Goal: Task Accomplishment & Management: Manage account settings

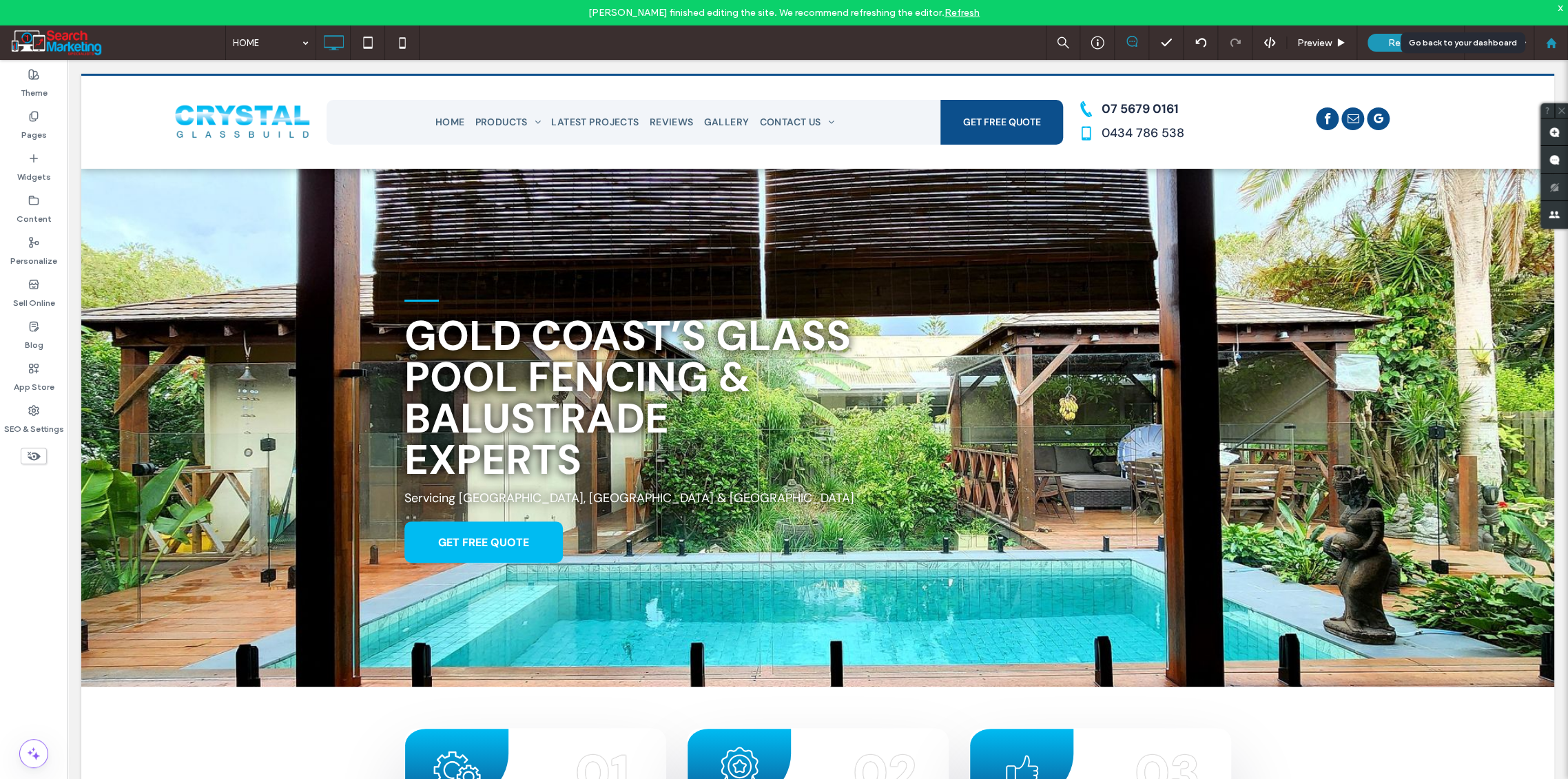
click at [1548, 38] on icon at bounding box center [1551, 43] width 11 height 11
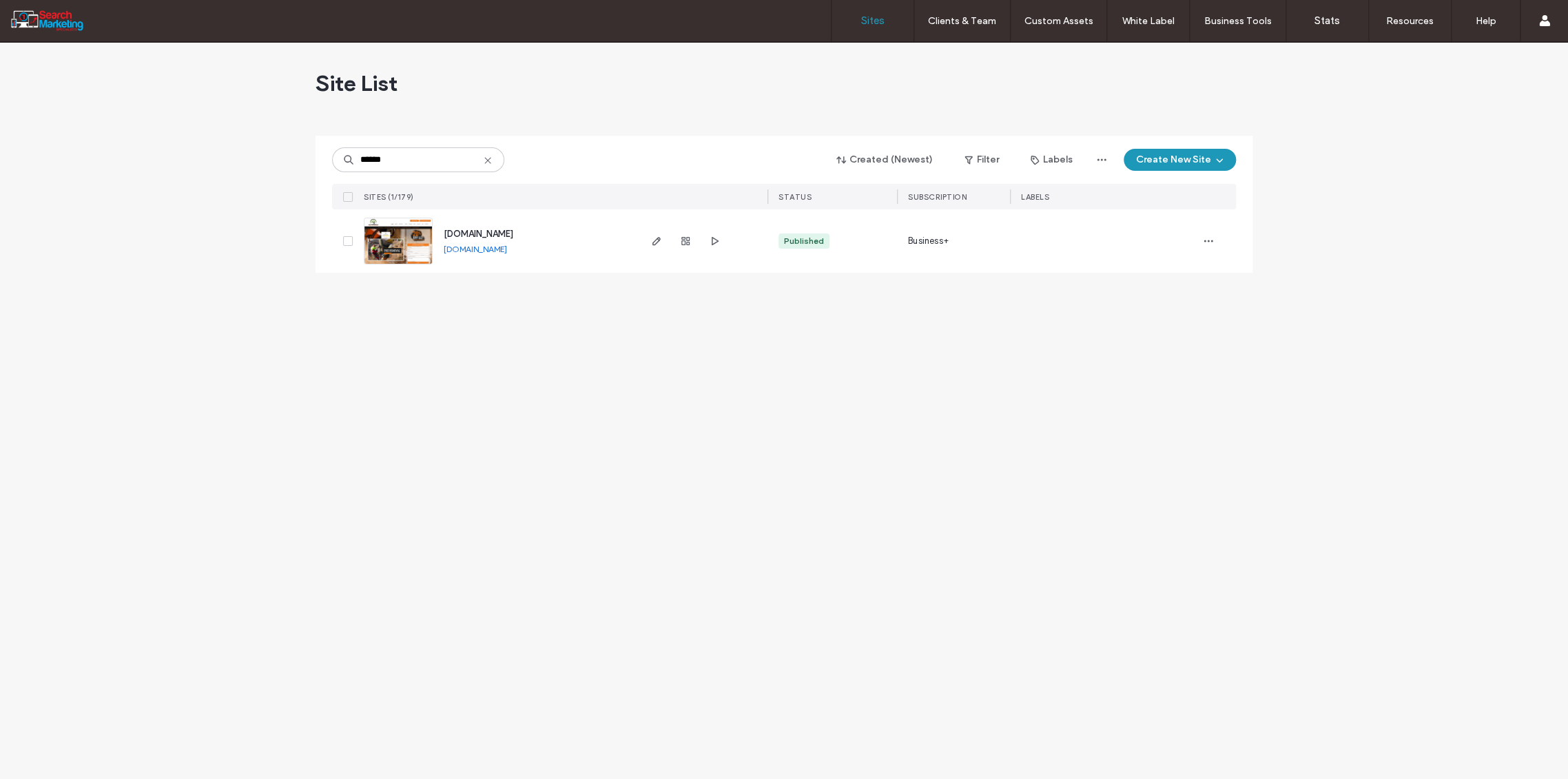
type input "******"
click at [687, 243] on icon "button" at bounding box center [686, 242] width 11 height 11
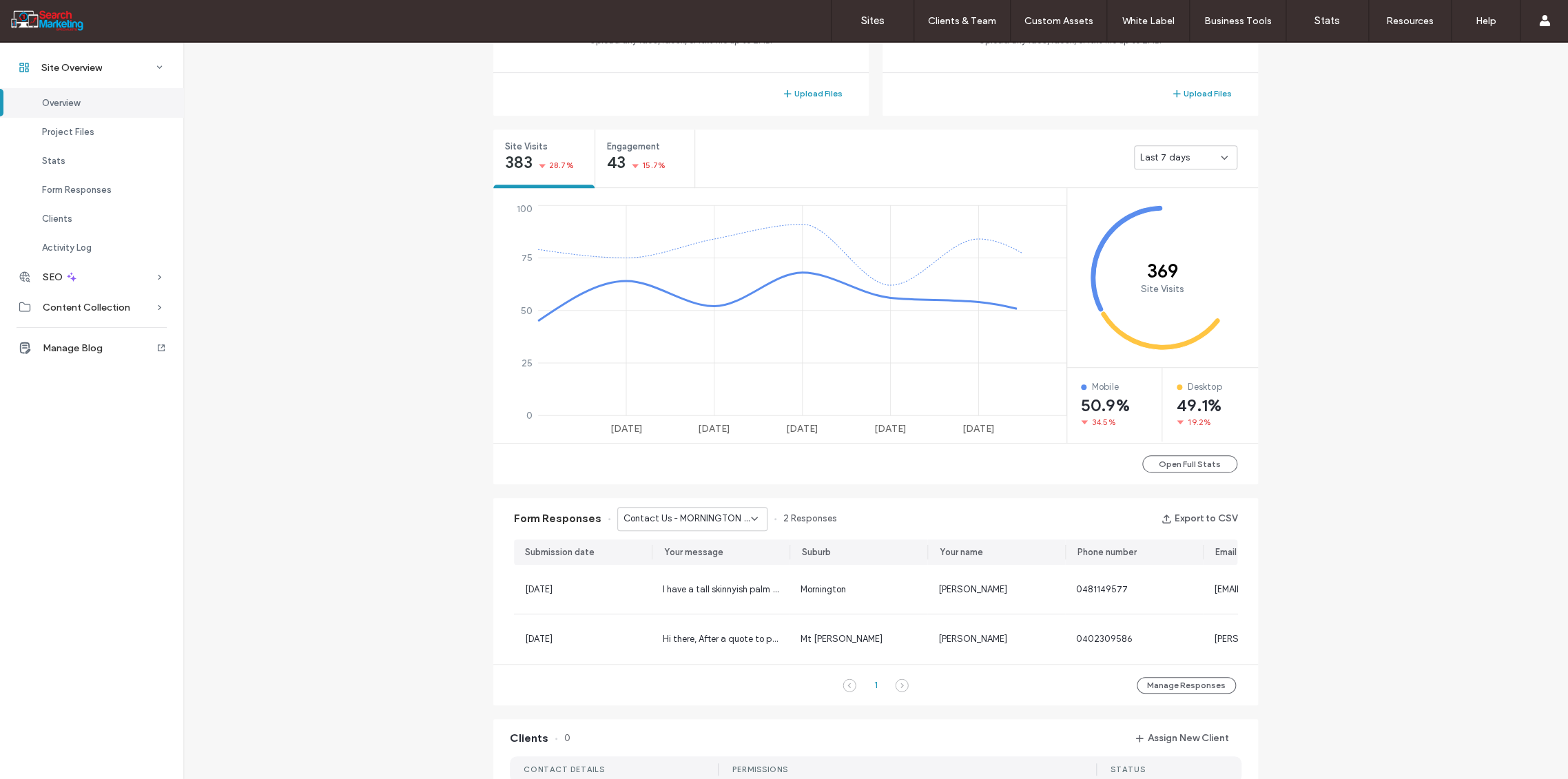
scroll to position [458, 0]
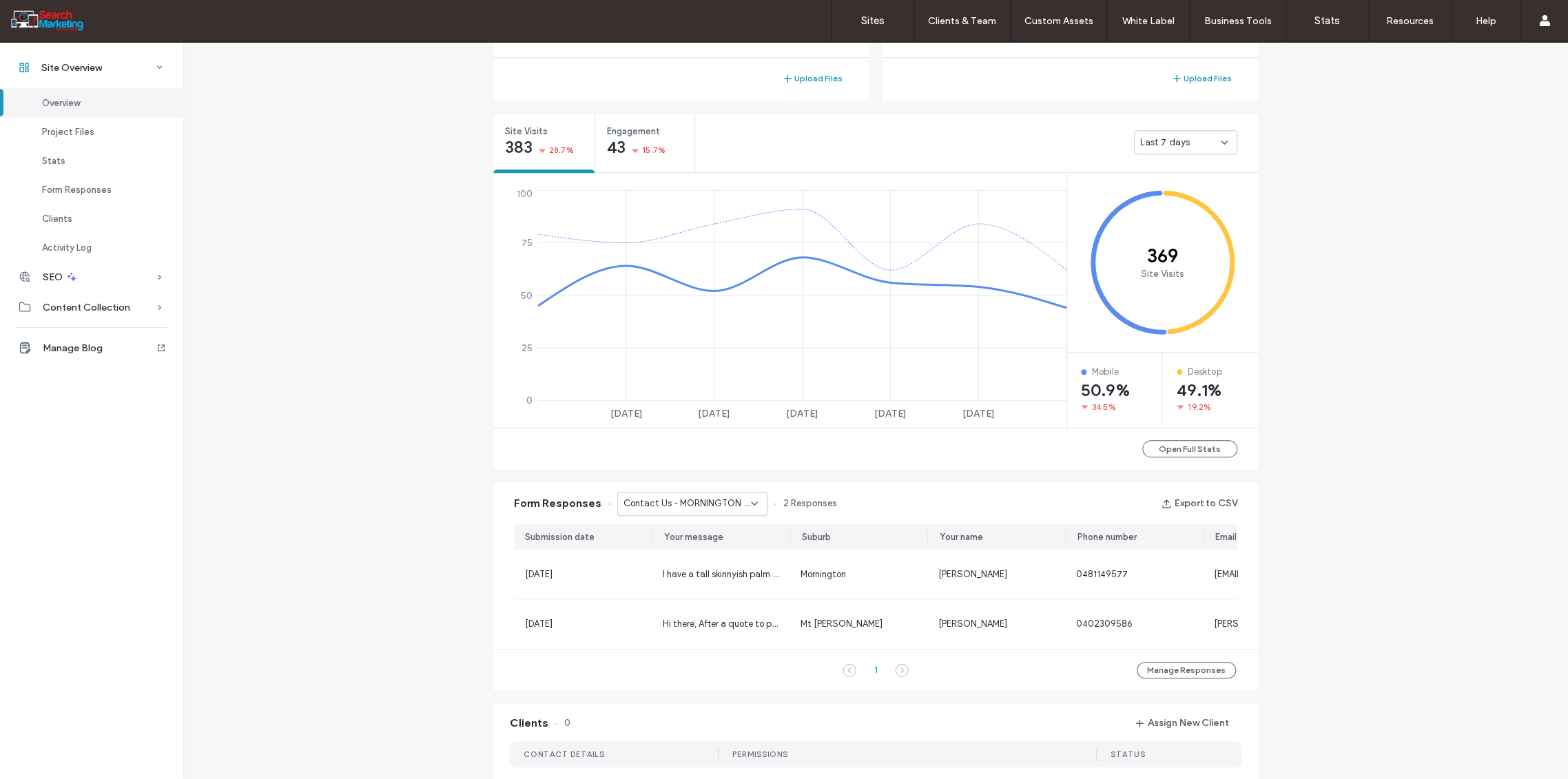
click at [749, 502] on icon at bounding box center [755, 503] width 11 height 11
click at [705, 538] on span "Home Banner Form - CONTACT page" at bounding box center [681, 536] width 132 height 13
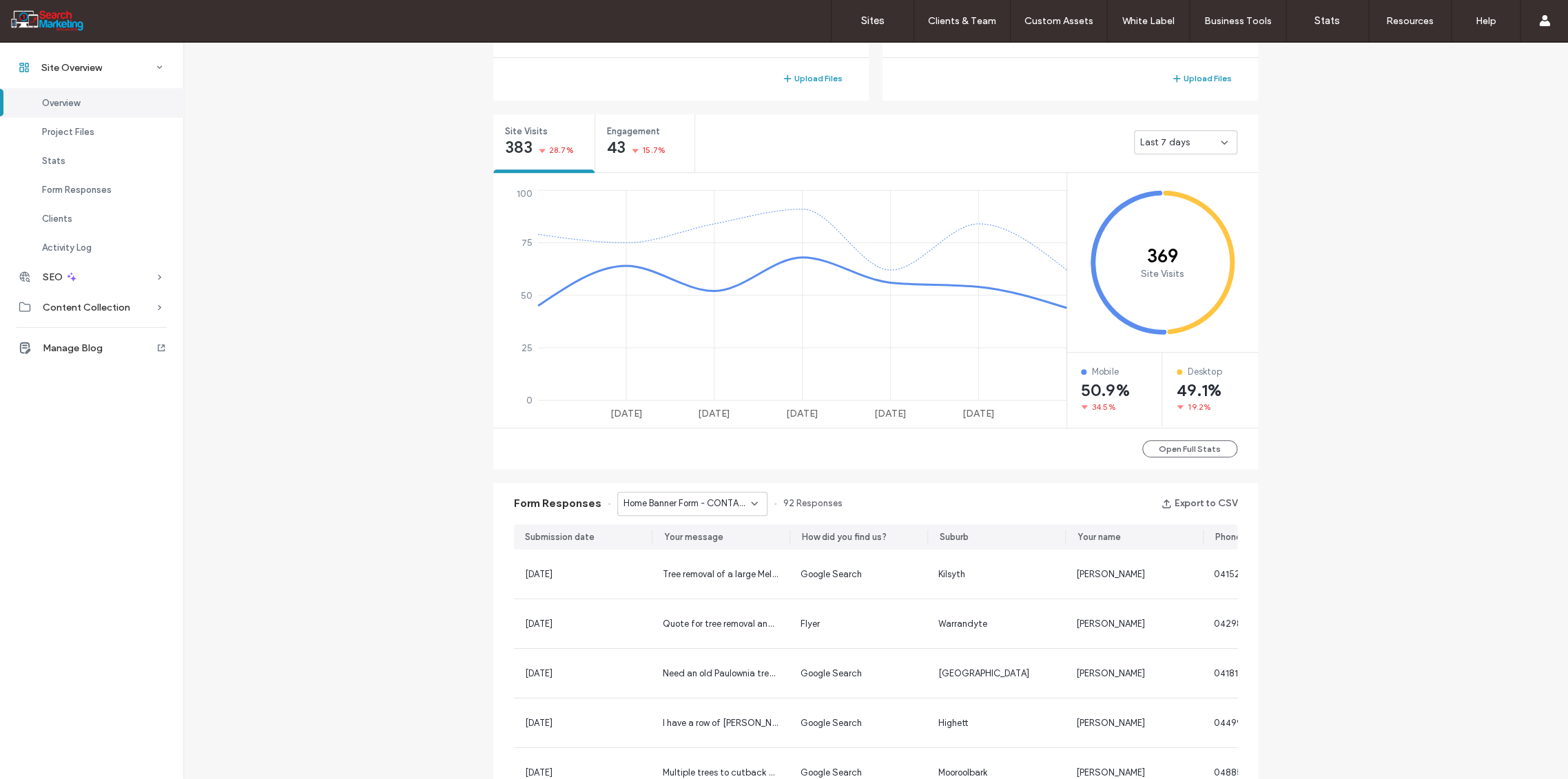
click at [751, 503] on icon at bounding box center [755, 503] width 11 height 11
click at [704, 580] on span "Home Banner Form - HOME page" at bounding box center [681, 576] width 132 height 13
click at [751, 502] on icon at bounding box center [755, 503] width 11 height 11
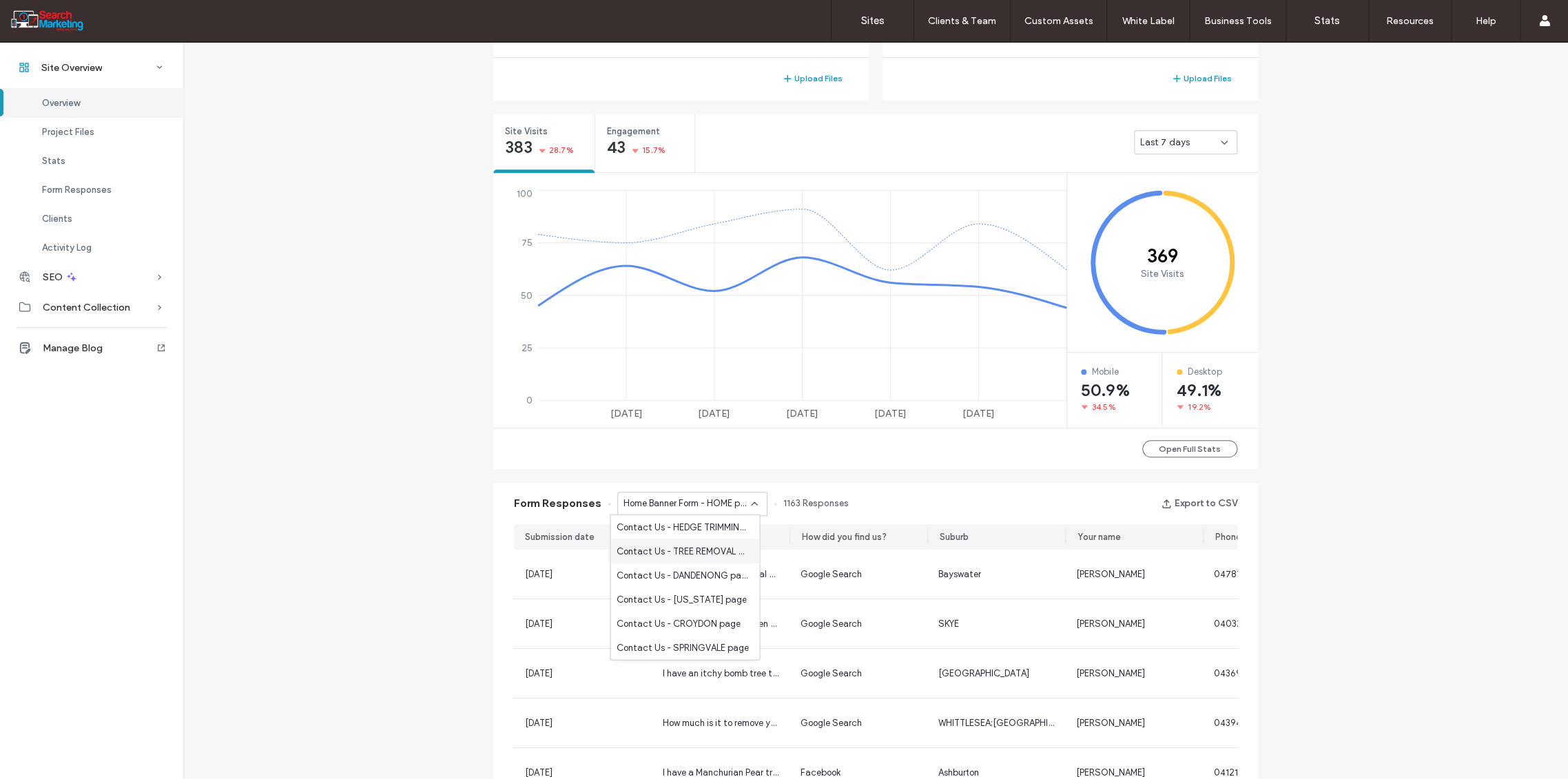
click at [700, 548] on span "Contact Us - TREE REMOVAL page" at bounding box center [681, 551] width 132 height 13
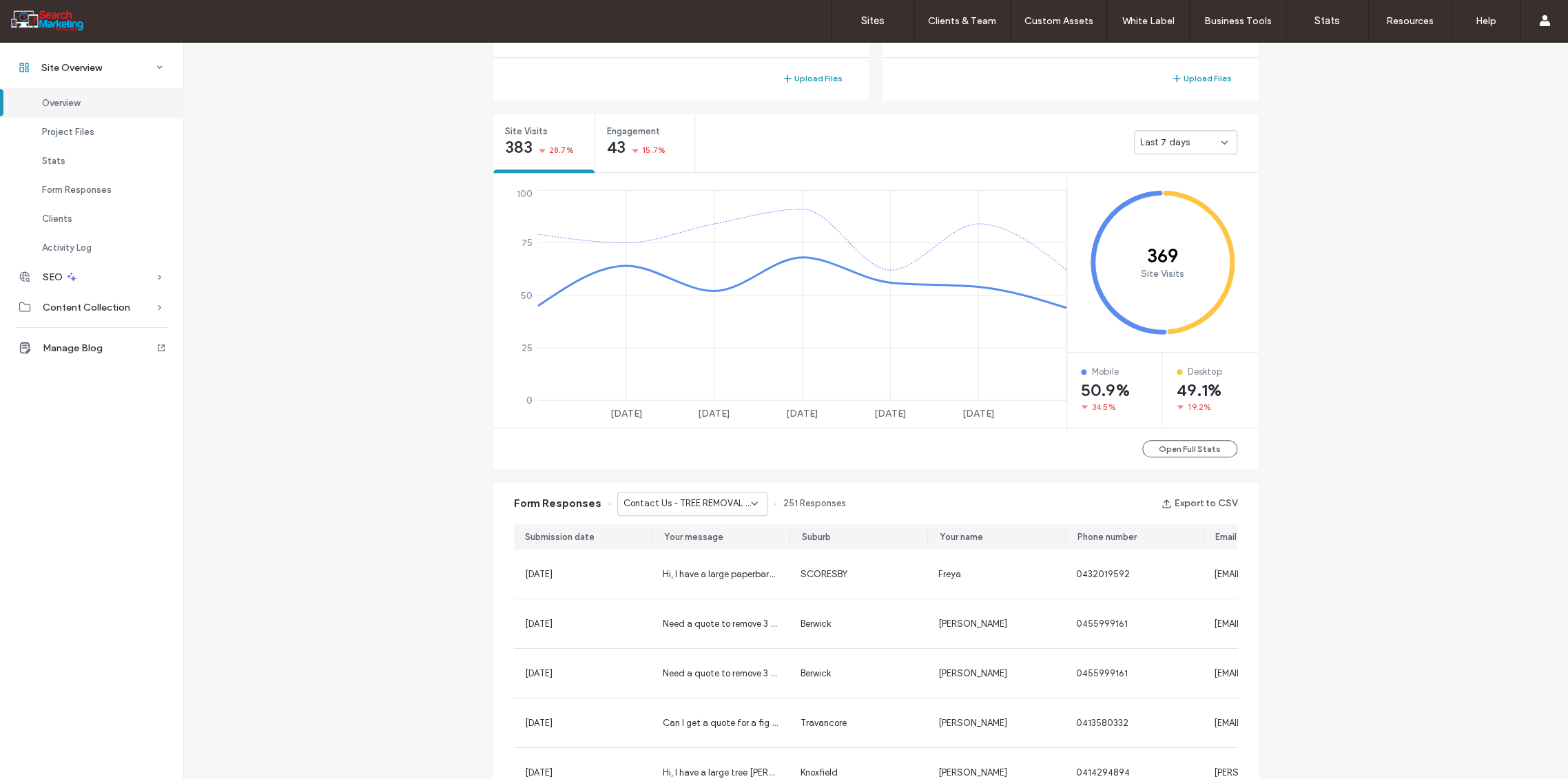
click at [752, 506] on icon at bounding box center [755, 503] width 11 height 11
click at [882, 480] on div "Form Responses Contact Us - TREE REMOVAL page 251 Responses Export to CSV Submi…" at bounding box center [875, 660] width 778 height 370
drag, startPoint x: 874, startPoint y: 23, endPoint x: 865, endPoint y: 36, distance: 15.8
click at [874, 22] on label "Sites" at bounding box center [872, 20] width 24 height 12
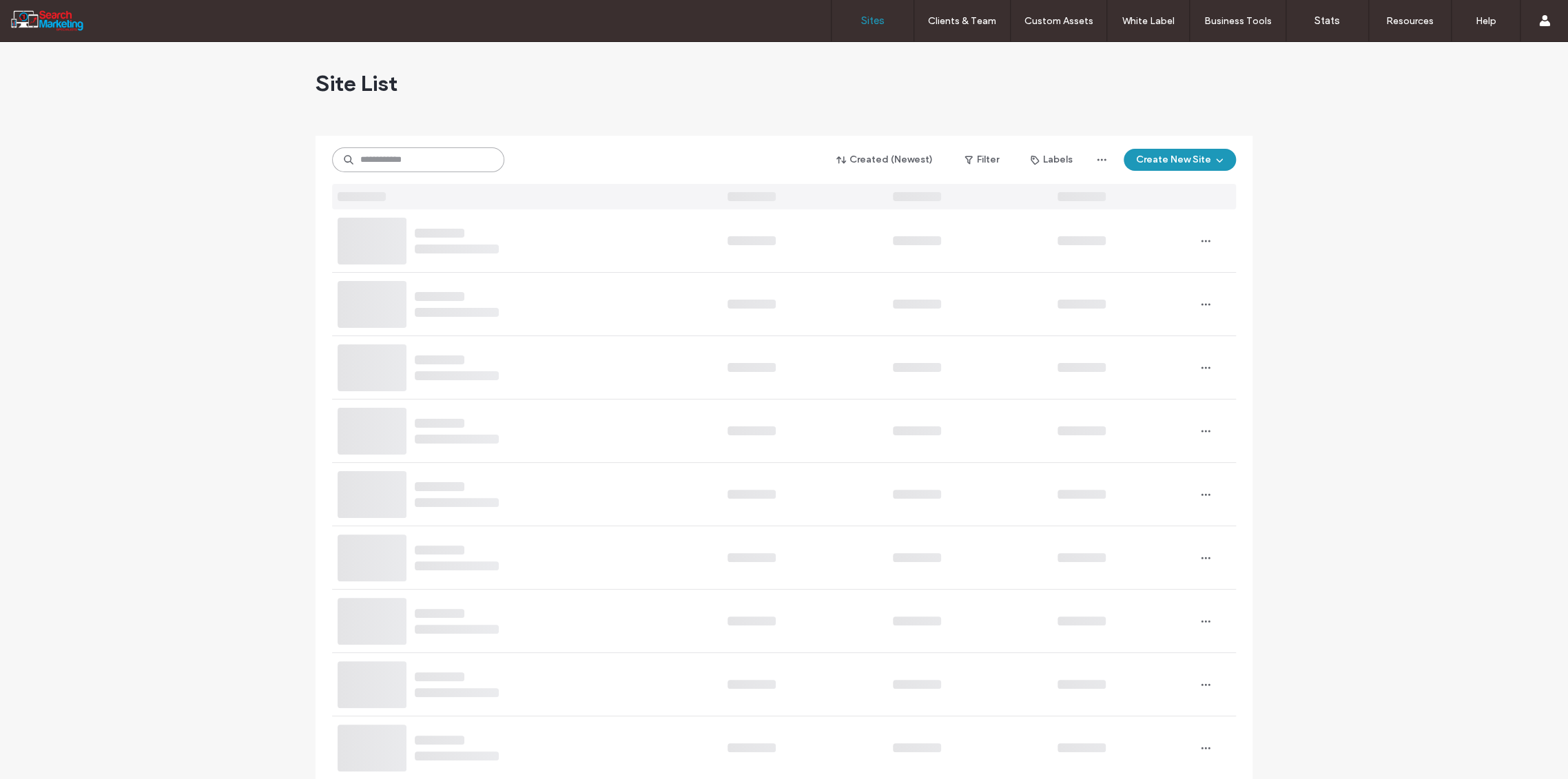
click at [380, 161] on input at bounding box center [418, 160] width 172 height 25
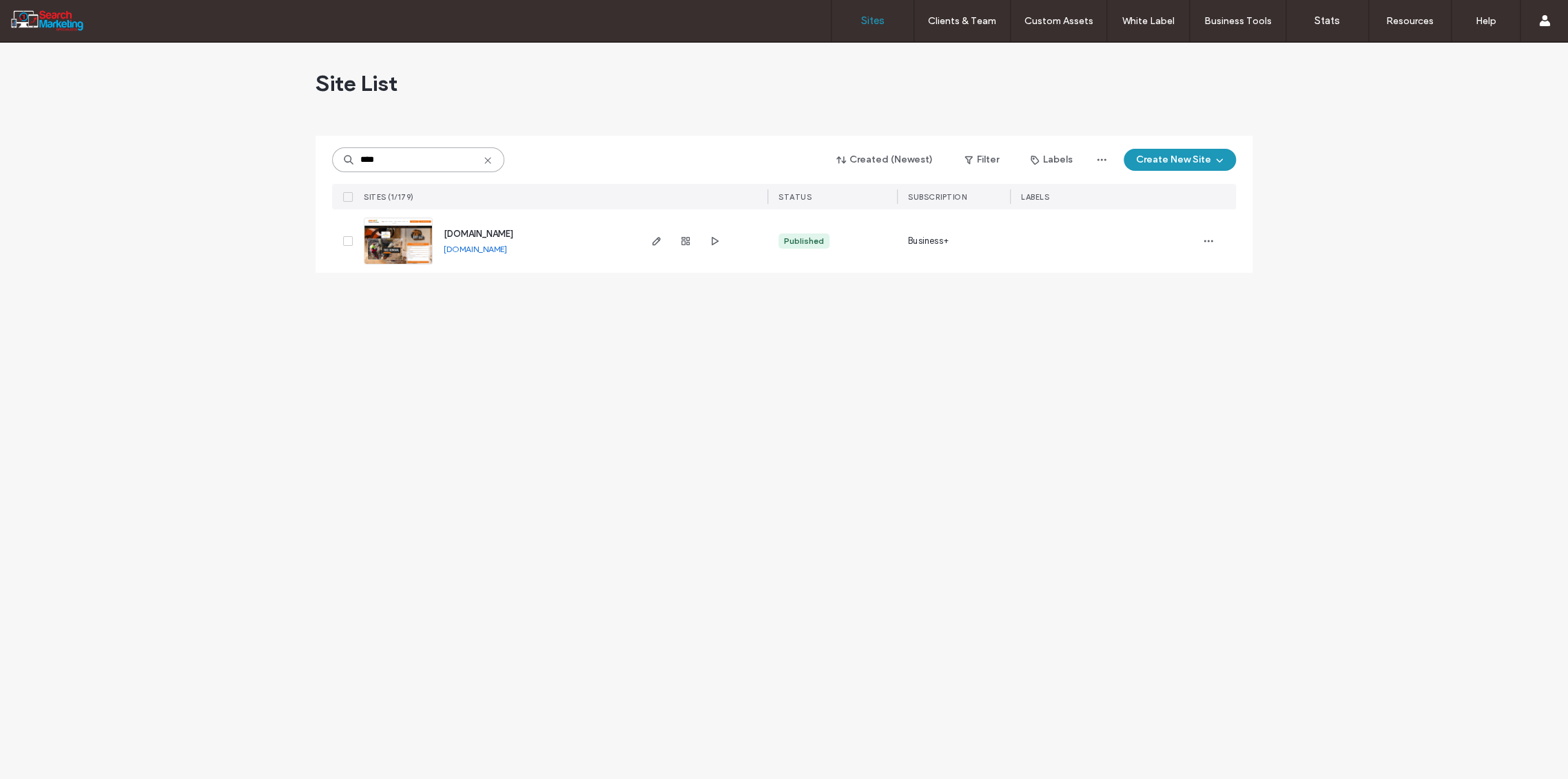
type input "****"
click at [682, 238] on use "button" at bounding box center [685, 241] width 9 height 9
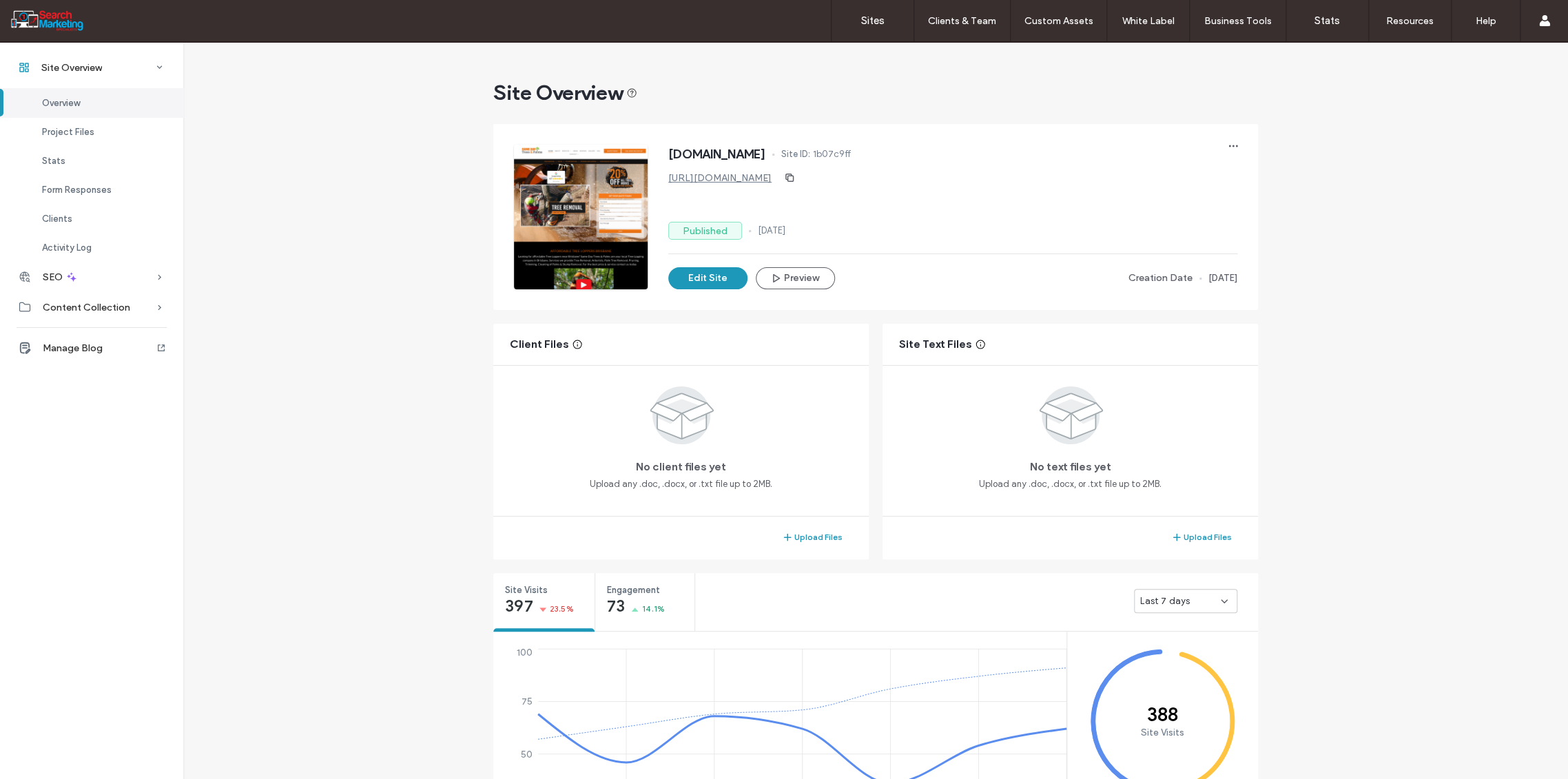
scroll to position [382, 0]
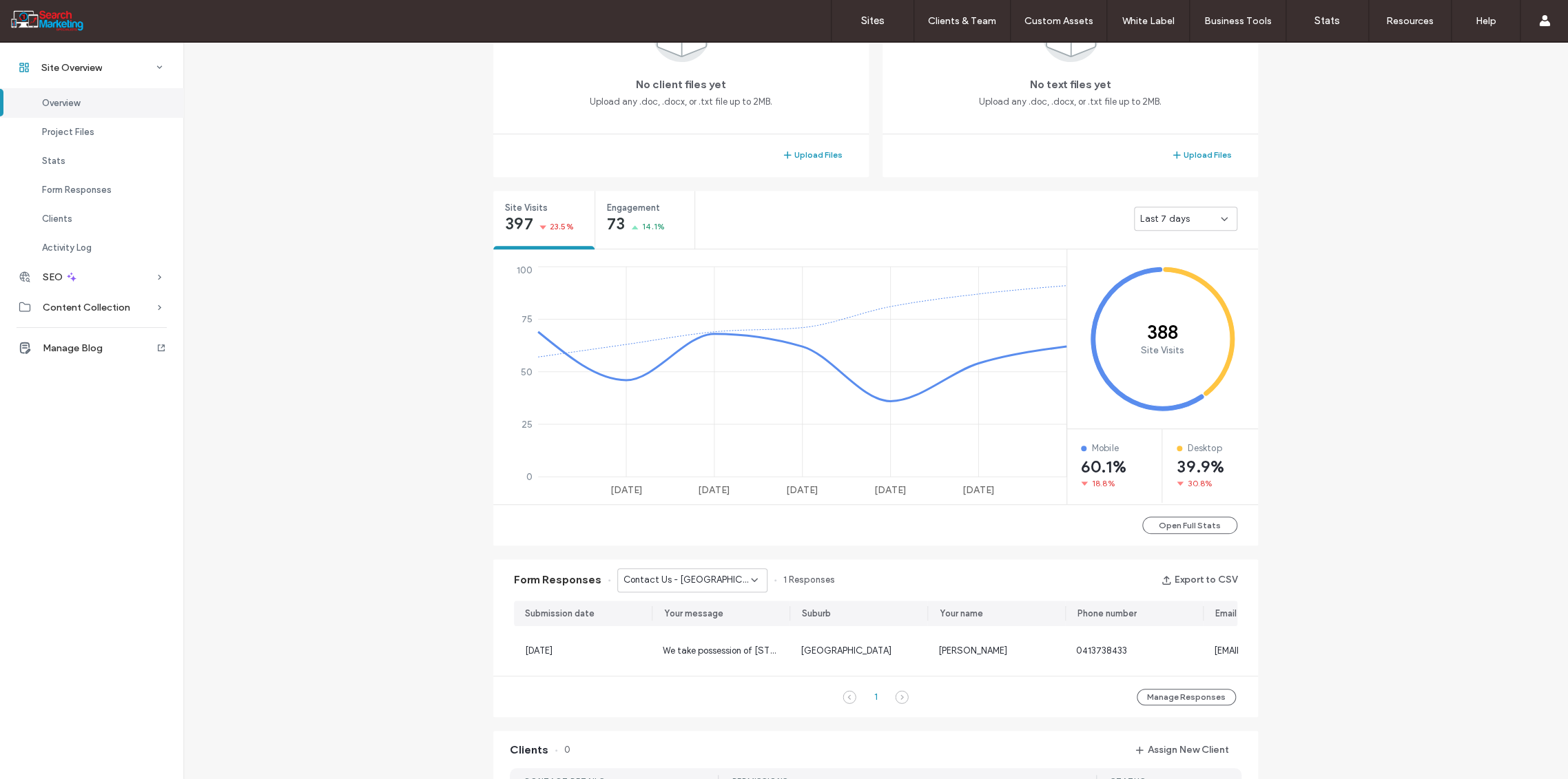
click at [750, 576] on icon at bounding box center [755, 580] width 11 height 11
